Goal: Task Accomplishment & Management: Use online tool/utility

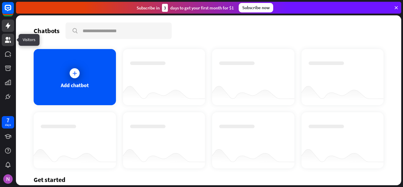
click at [12, 38] on link at bounding box center [8, 40] width 12 height 12
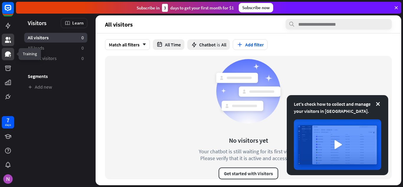
click at [6, 57] on icon at bounding box center [7, 53] width 7 height 7
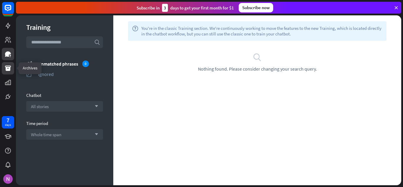
click at [7, 65] on icon at bounding box center [8, 67] width 6 height 5
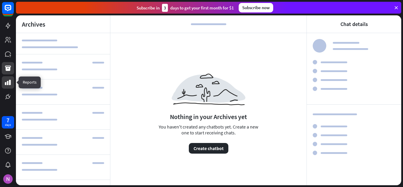
click at [8, 86] on icon at bounding box center [7, 82] width 7 height 7
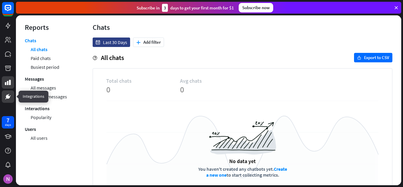
click at [8, 96] on icon at bounding box center [8, 97] width 4 height 4
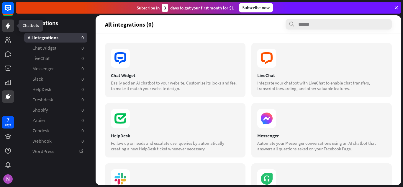
click at [8, 23] on icon at bounding box center [7, 25] width 7 height 7
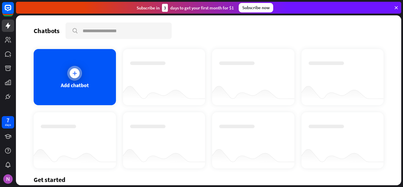
click at [68, 74] on div at bounding box center [74, 73] width 15 height 15
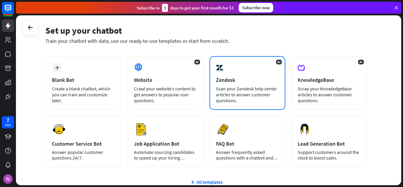
scroll to position [21, 0]
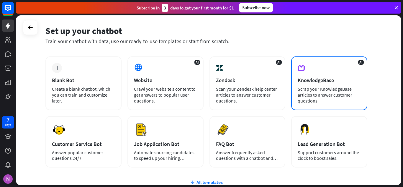
drag, startPoint x: 320, startPoint y: 84, endPoint x: 338, endPoint y: 88, distance: 17.8
click at [338, 88] on div "Scrap your KnowledgeBase articles to answer customer questions." at bounding box center [329, 95] width 63 height 18
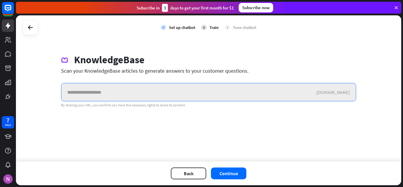
click at [202, 95] on input "text" at bounding box center [188, 92] width 254 height 18
paste input "**********"
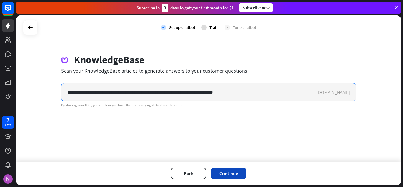
type input "**********"
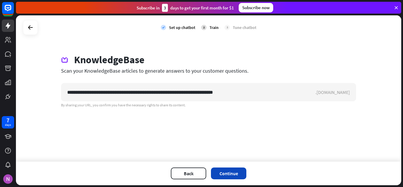
click at [226, 172] on button "Continue" at bounding box center [228, 173] width 35 height 12
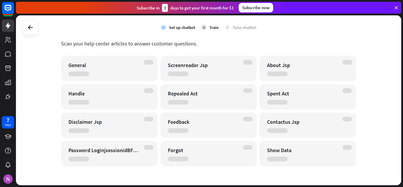
scroll to position [0, 0]
